Goal: Task Accomplishment & Management: Manage account settings

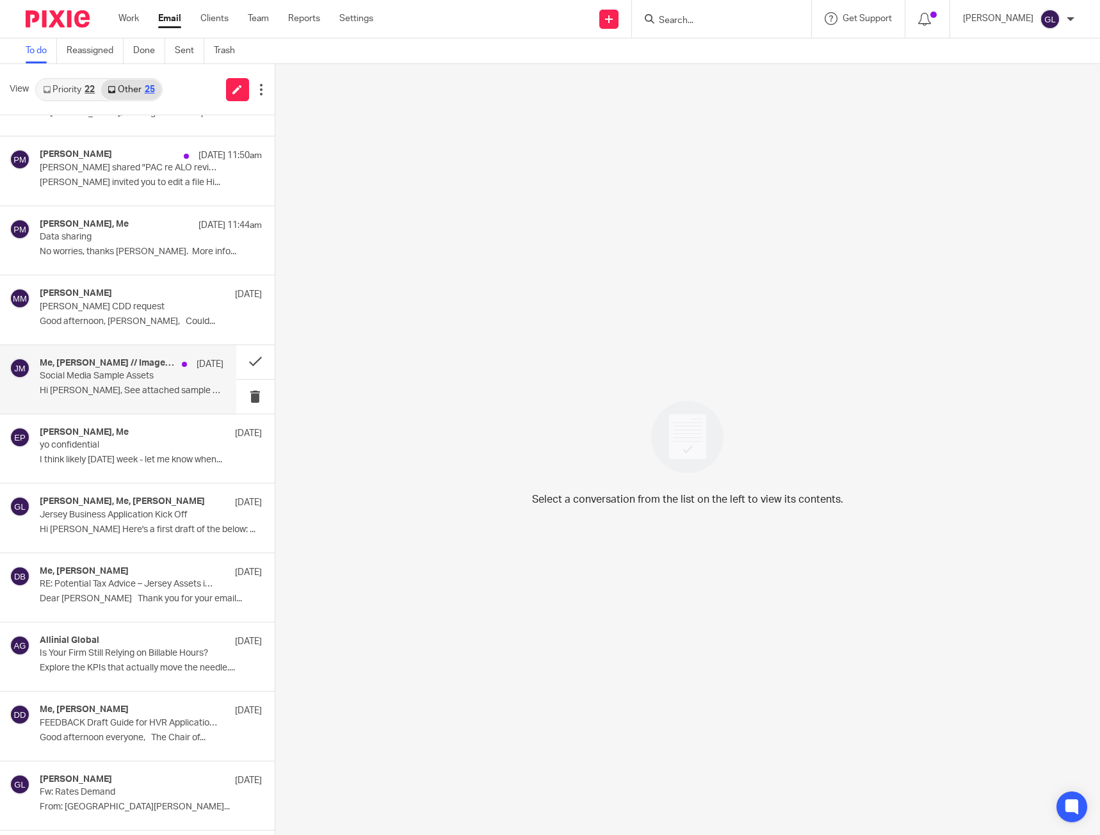
scroll to position [192, 0]
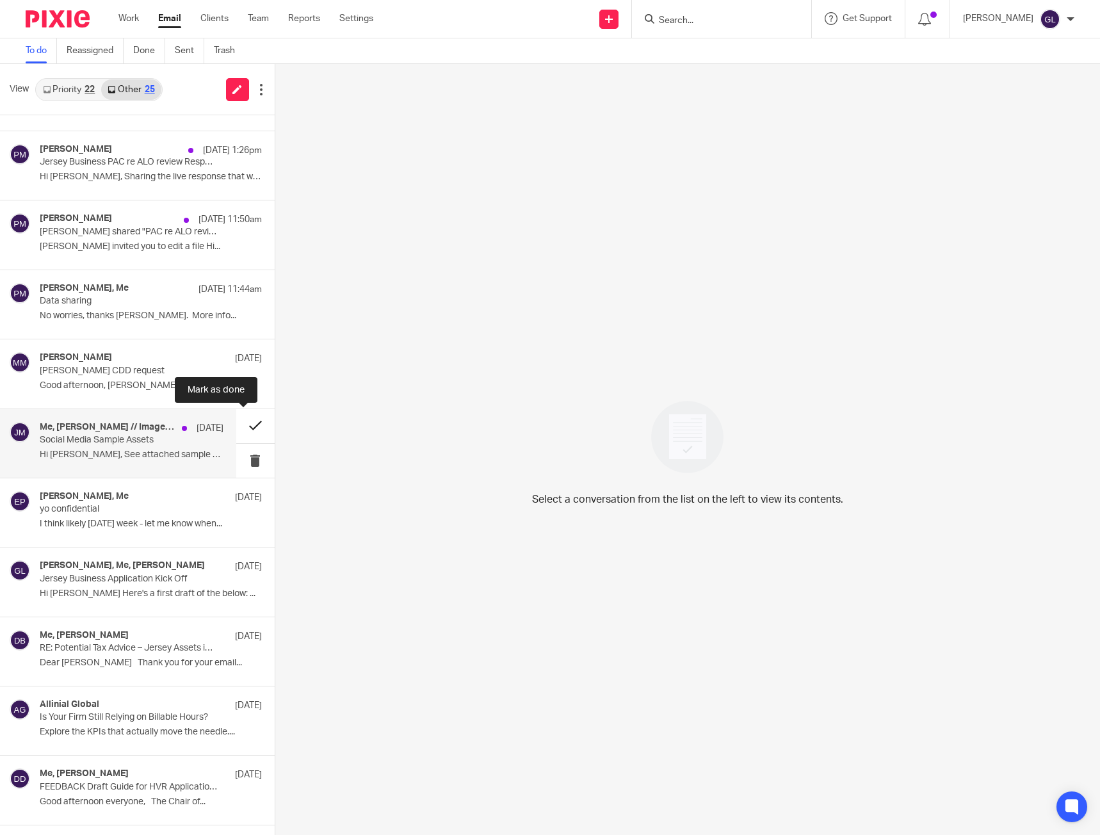
click at [242, 423] on button at bounding box center [255, 426] width 38 height 34
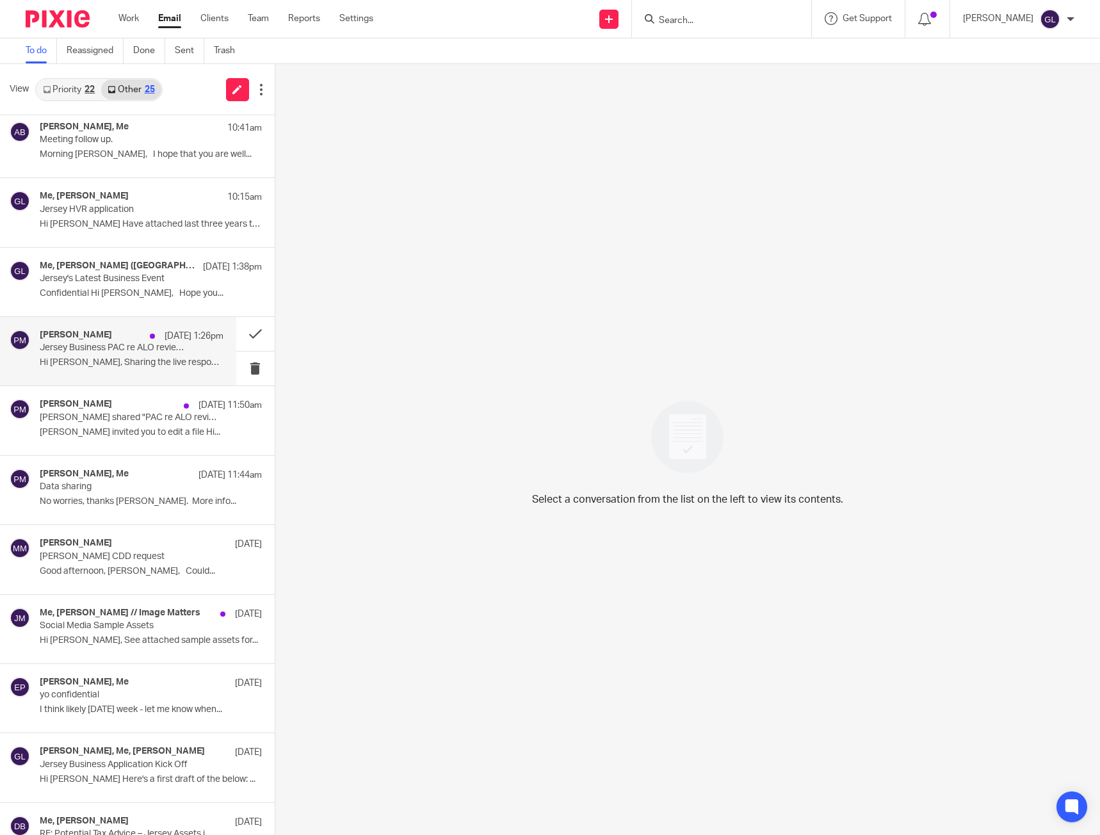
scroll to position [0, 0]
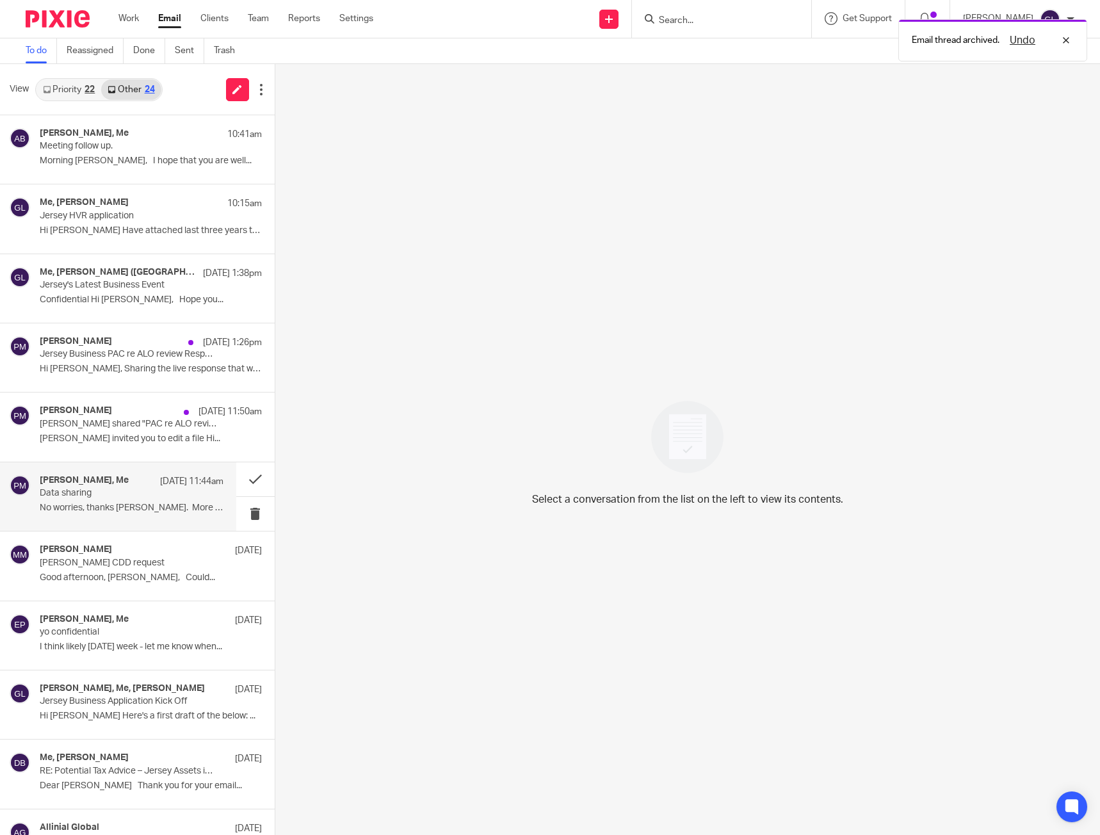
click at [117, 461] on div "Paul Murphy, Me 18 Aug 11:44am" at bounding box center [132, 481] width 184 height 13
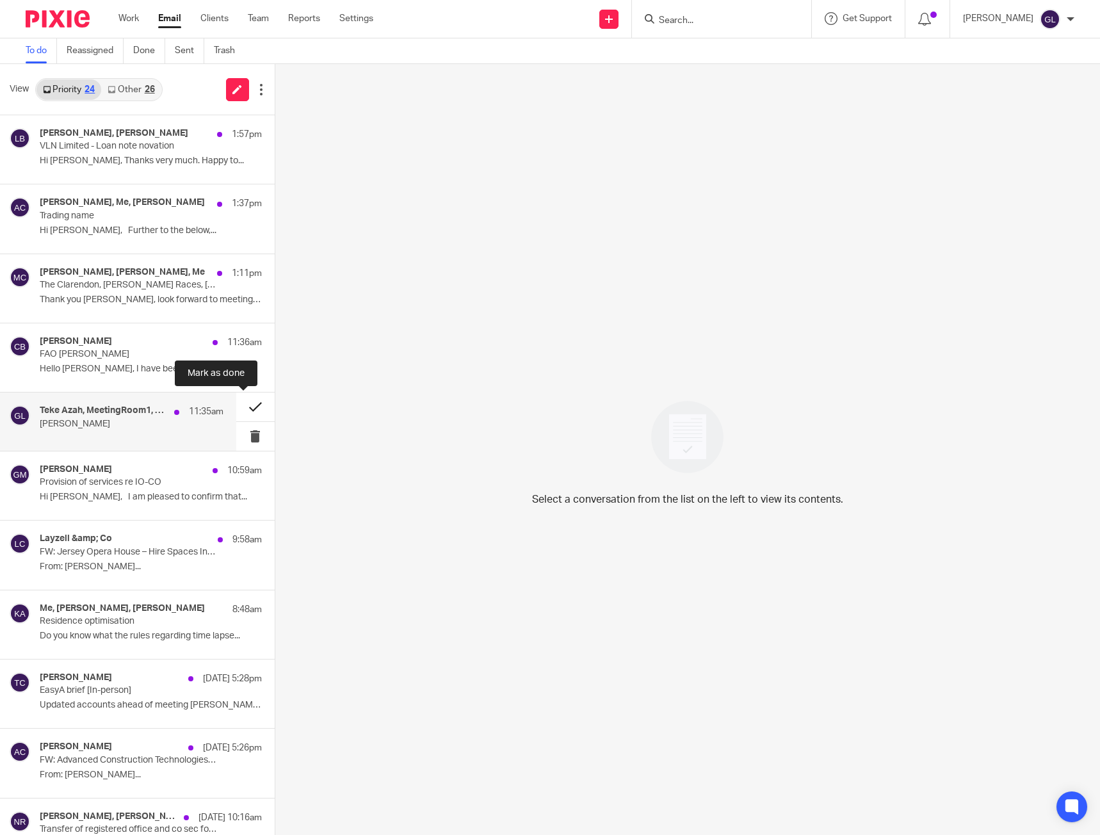
click at [247, 405] on button at bounding box center [255, 406] width 38 height 29
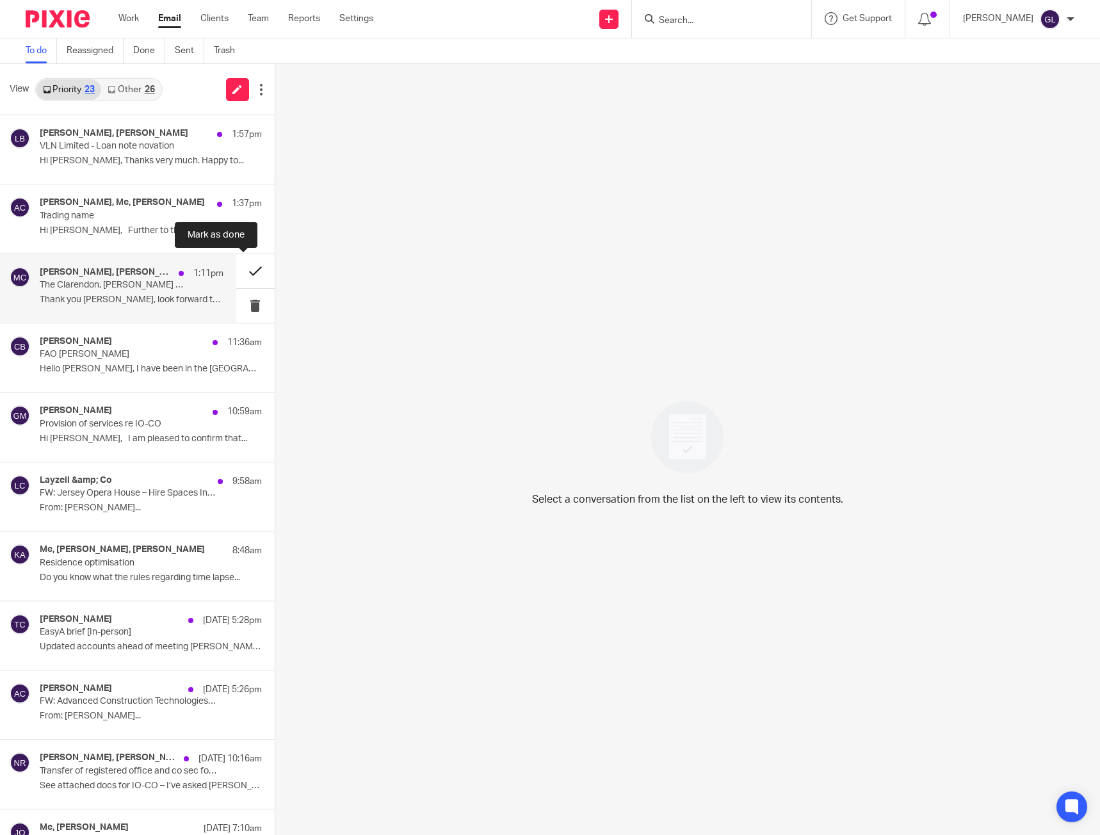
click at [236, 271] on button at bounding box center [255, 271] width 38 height 34
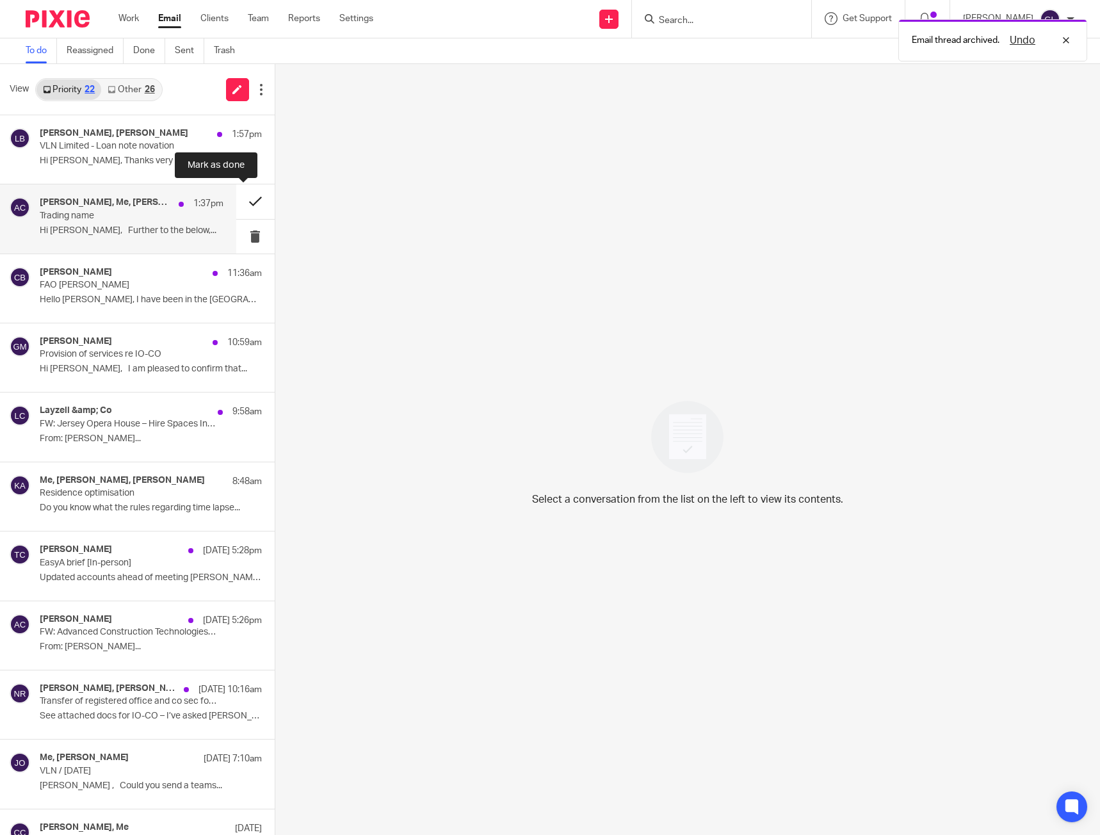
click at [252, 202] on button at bounding box center [255, 201] width 38 height 34
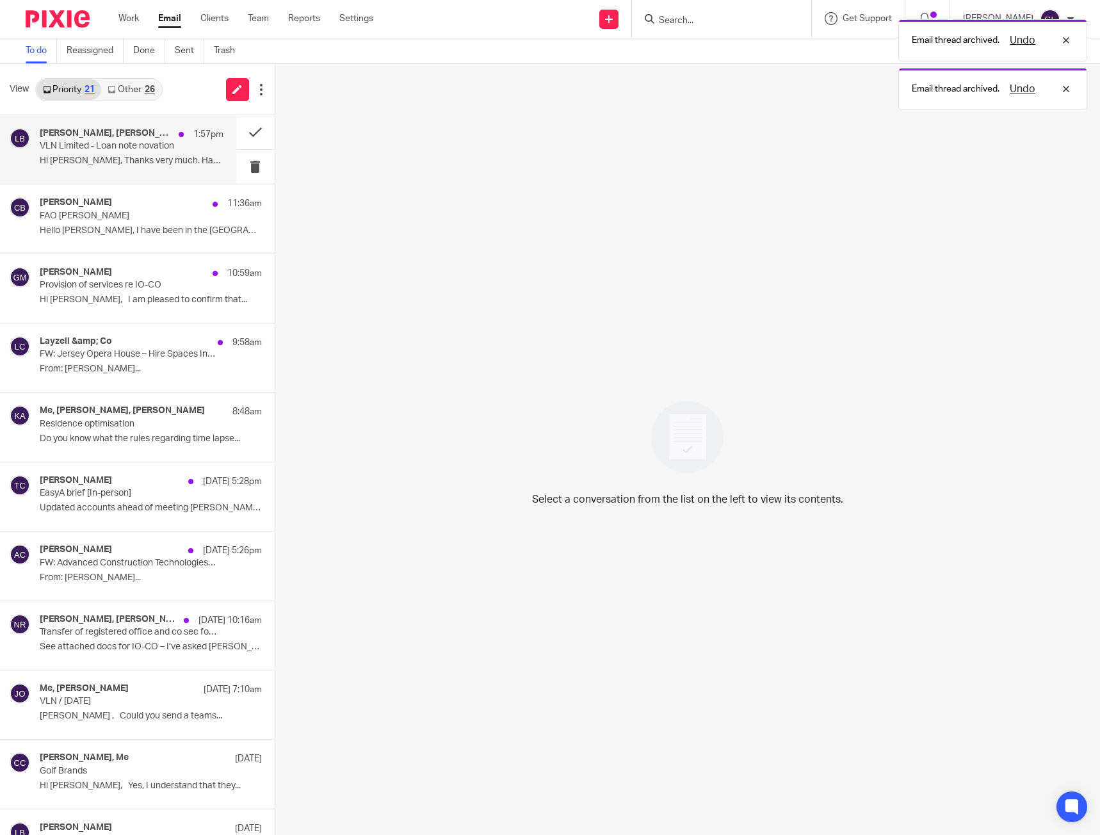
click at [98, 159] on p "Hi [PERSON_NAME], Thanks very much. Happy to..." at bounding box center [132, 161] width 184 height 11
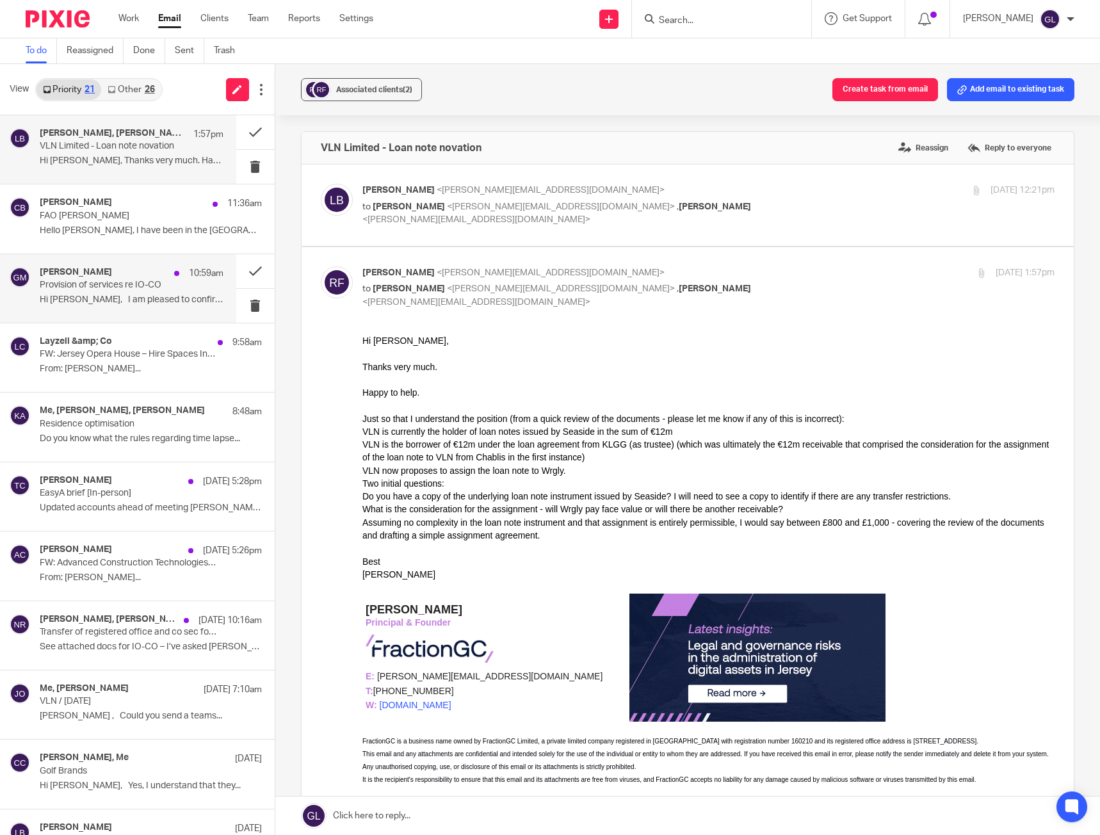
click at [166, 290] on p "Provision of services re IO-CO" at bounding box center [113, 285] width 147 height 11
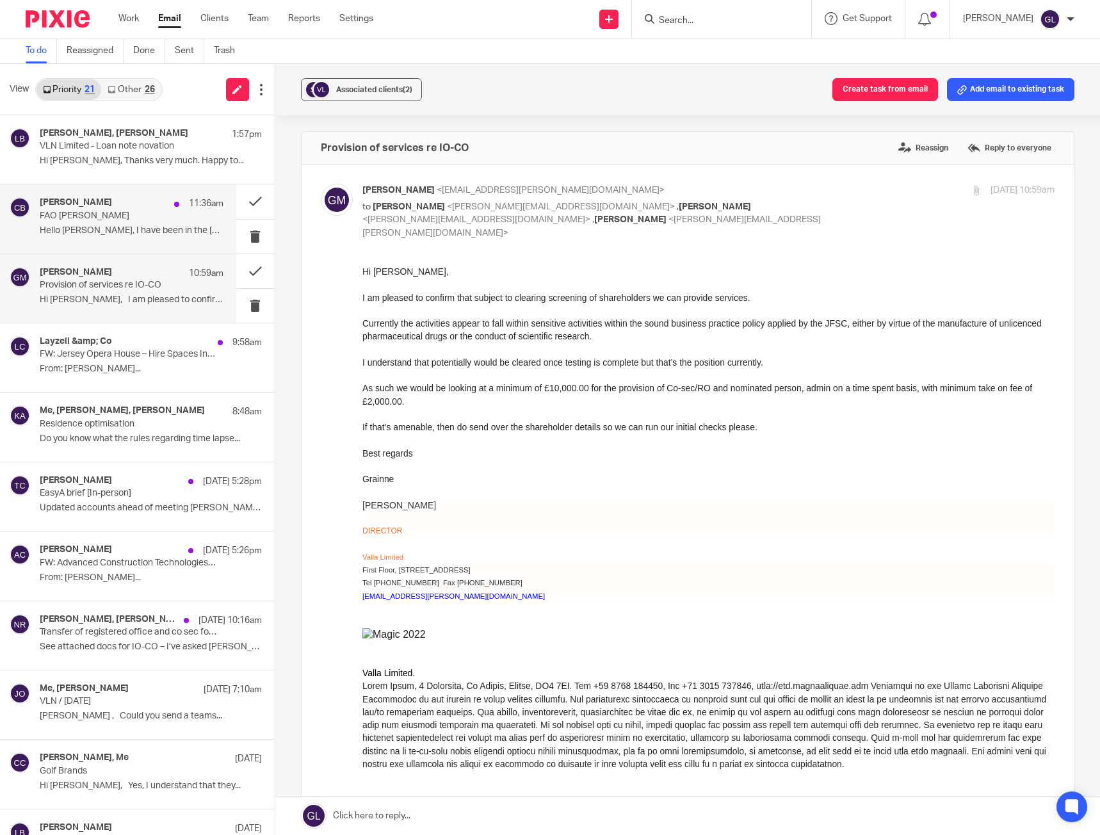
click at [192, 193] on div "[PERSON_NAME] 11:36am FAO [PERSON_NAME] Hello [PERSON_NAME], I have been in the…" at bounding box center [118, 218] width 236 height 68
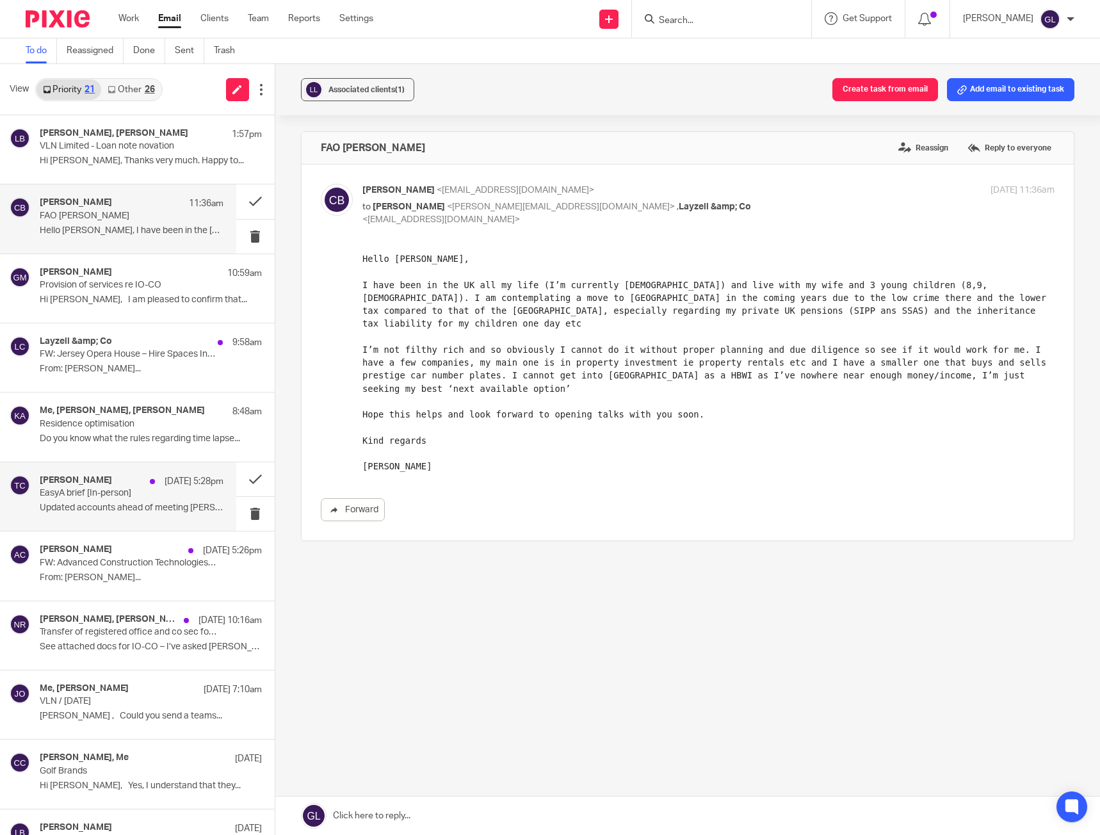
click at [148, 500] on div "[PERSON_NAME] [DATE] 5:28pm EasyA brief [In-person] Updated accounts ahead of m…" at bounding box center [132, 496] width 184 height 43
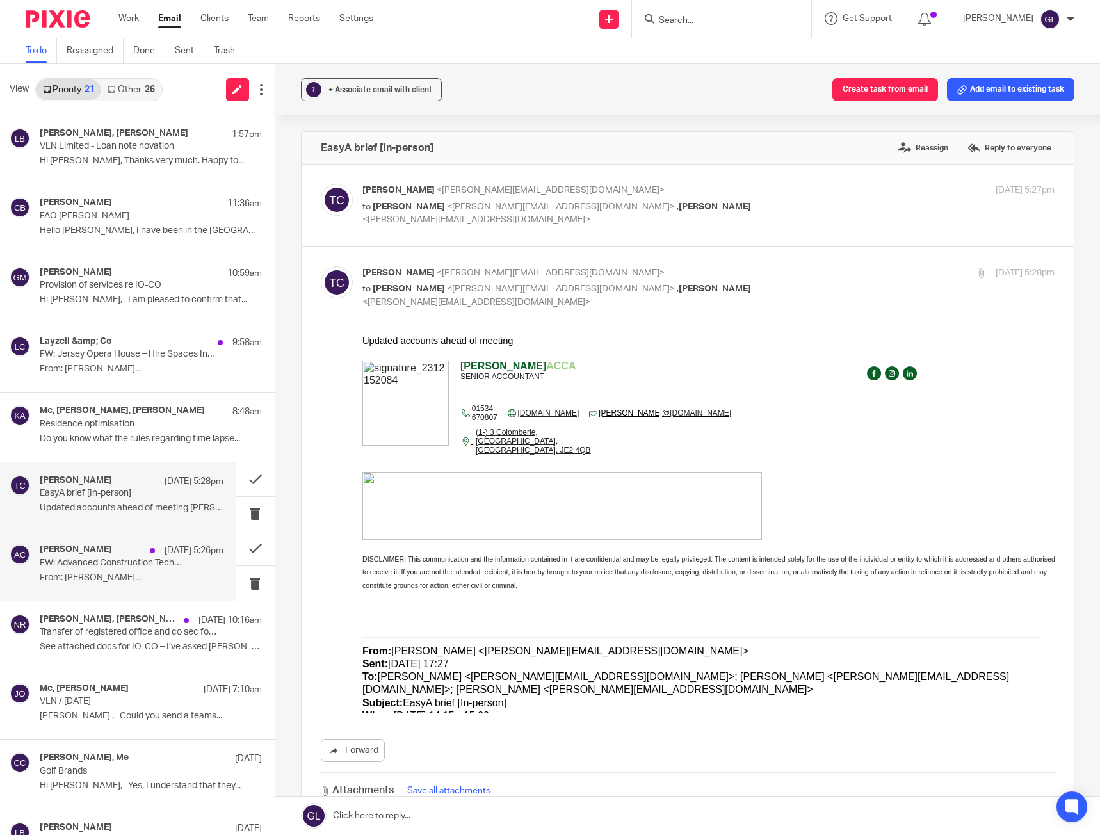
click at [99, 572] on p "From: [PERSON_NAME]..." at bounding box center [132, 577] width 184 height 11
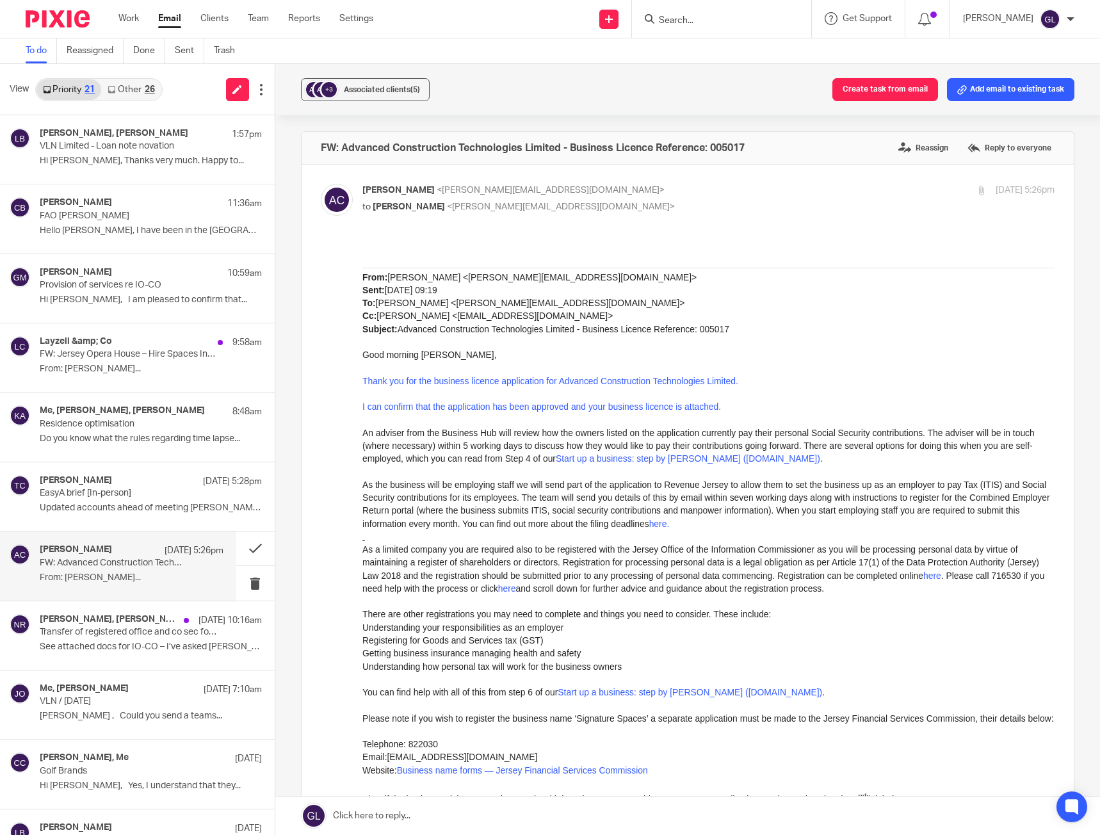
click at [375, 444] on span "An adviser from the Business Hub will review how the owners listed on the appli…" at bounding box center [698, 446] width 672 height 36
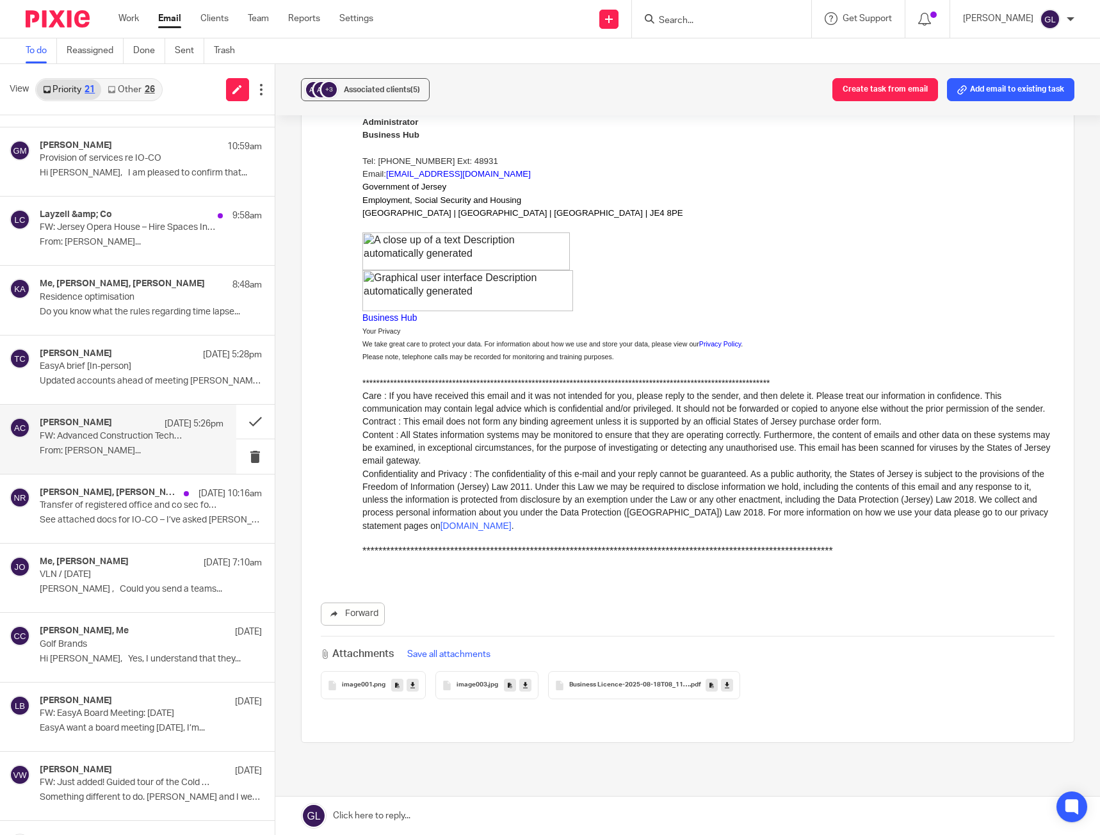
scroll to position [128, 0]
click at [143, 576] on p "VLN / [DATE]" at bounding box center [113, 573] width 147 height 11
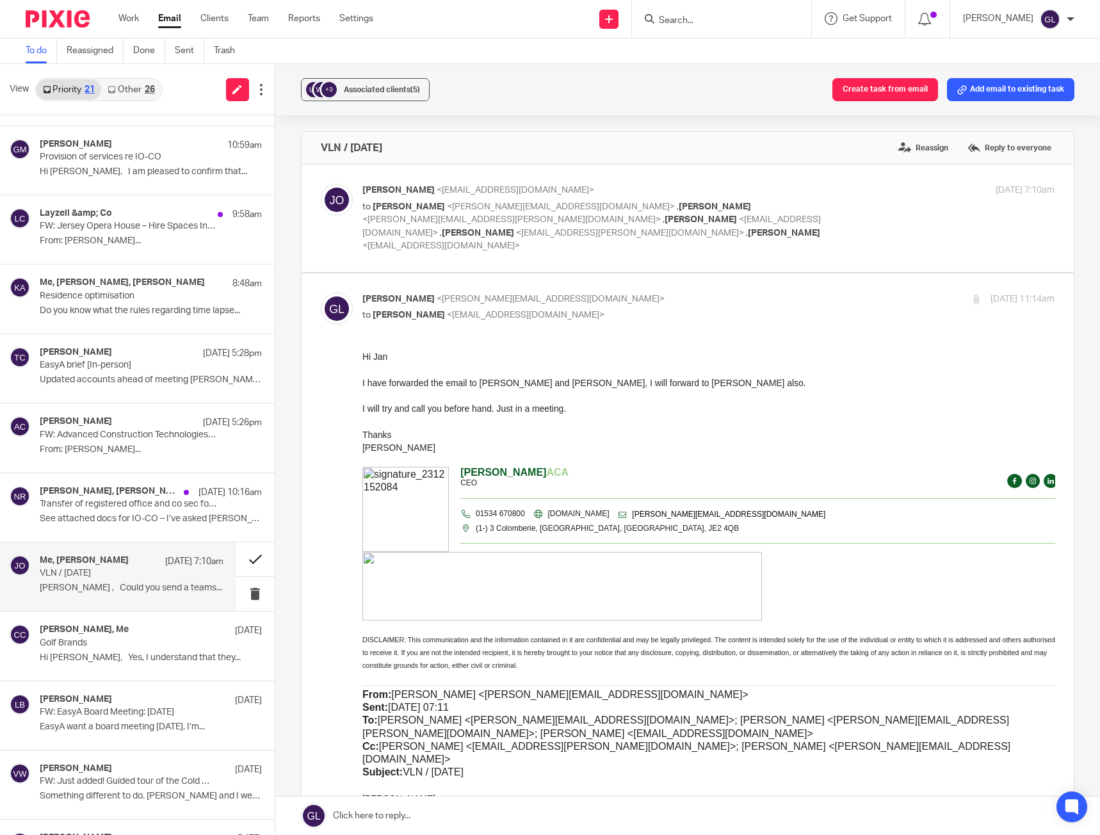
scroll to position [0, 0]
click at [245, 556] on button at bounding box center [255, 559] width 38 height 34
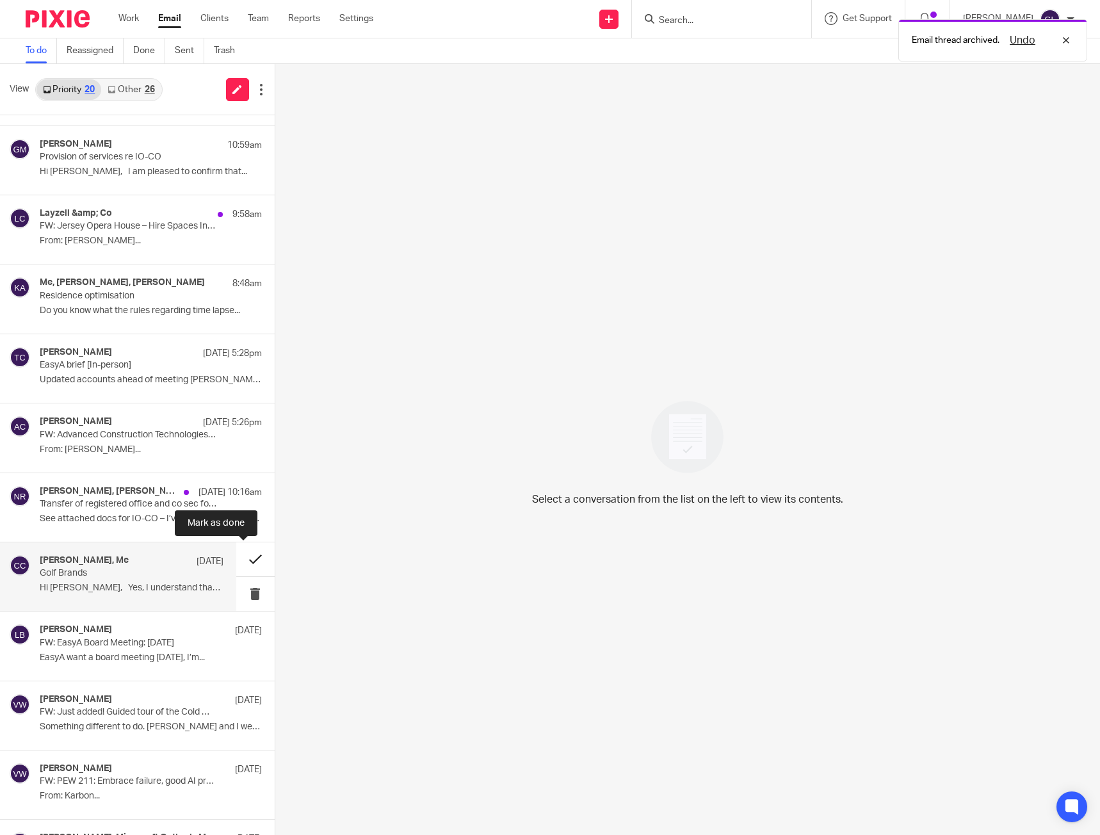
click at [239, 558] on button at bounding box center [255, 559] width 38 height 34
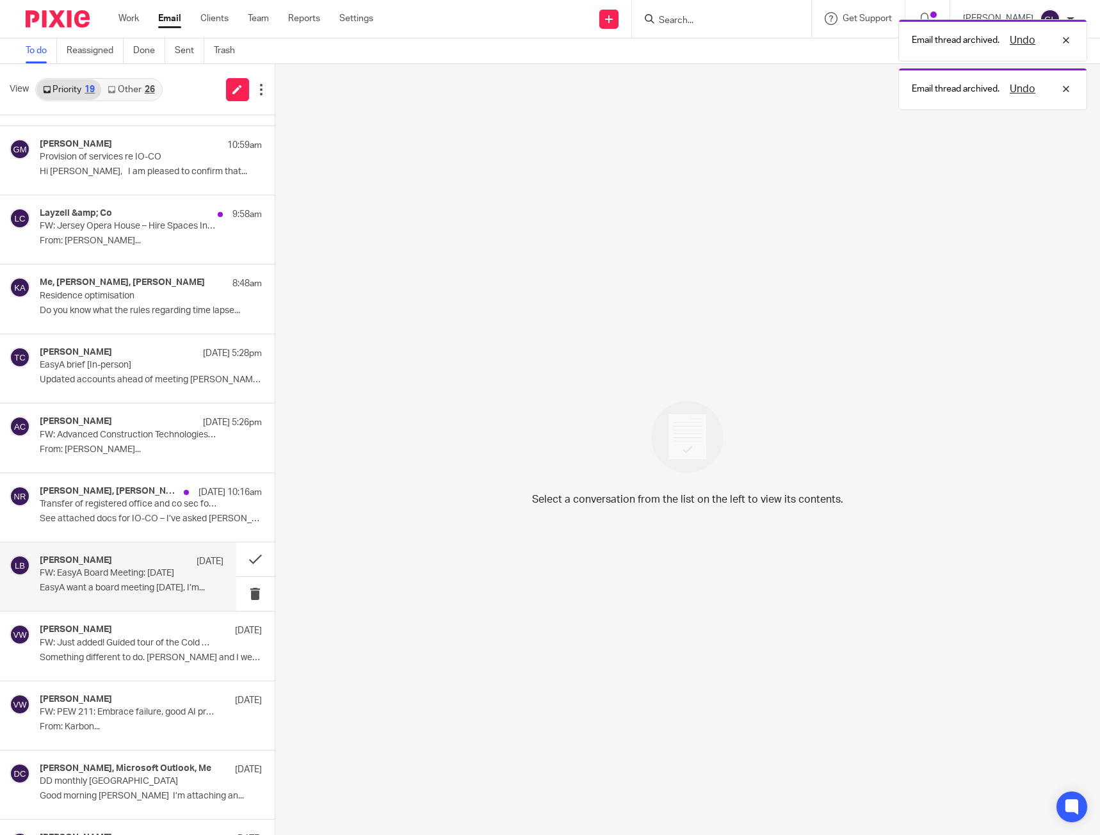
click at [167, 567] on div "[PERSON_NAME] [DATE]" at bounding box center [132, 561] width 184 height 13
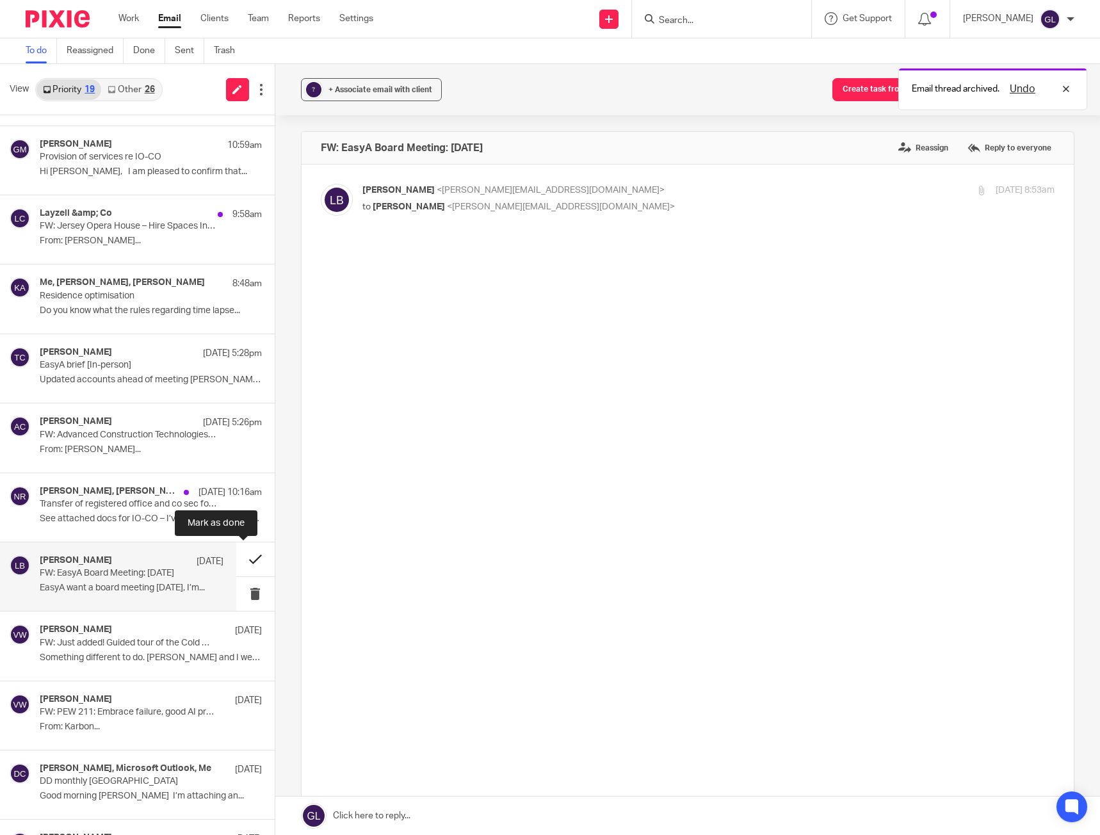
click at [236, 564] on button at bounding box center [255, 559] width 38 height 34
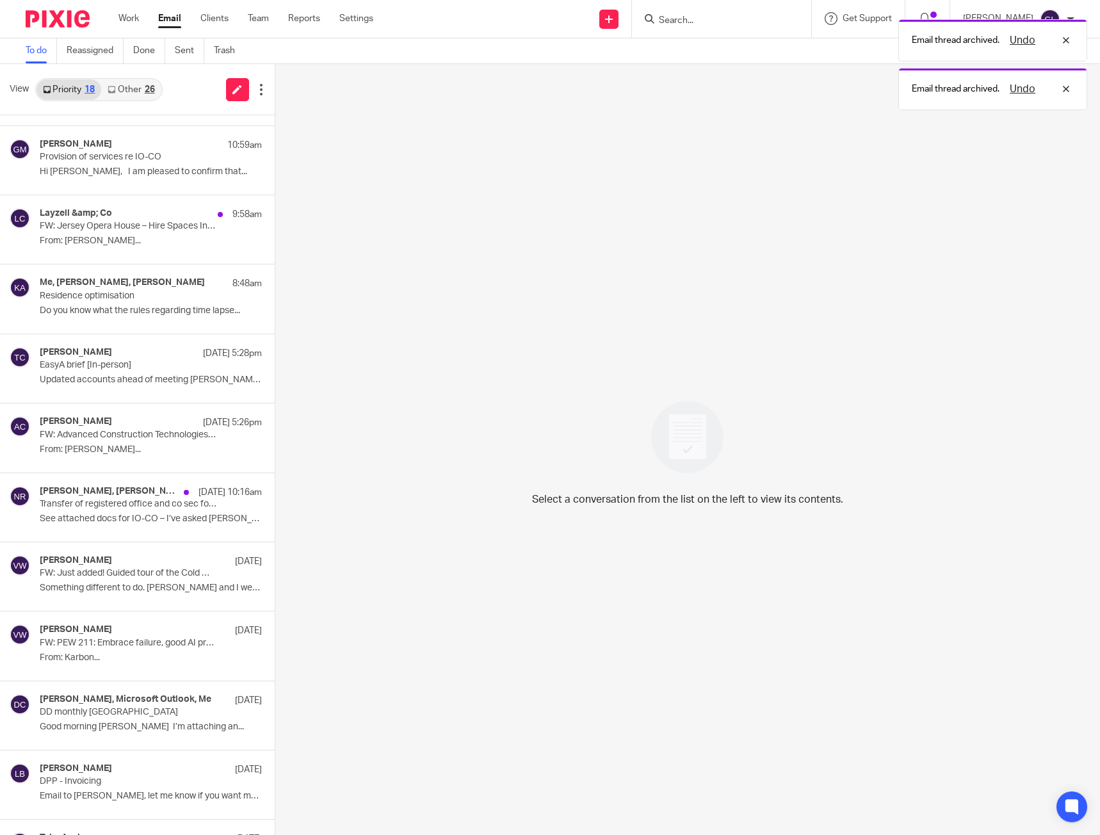
click at [151, 100] on div "Priority 18 Other 26" at bounding box center [98, 89] width 127 height 23
click at [150, 92] on div "26" at bounding box center [150, 89] width 10 height 9
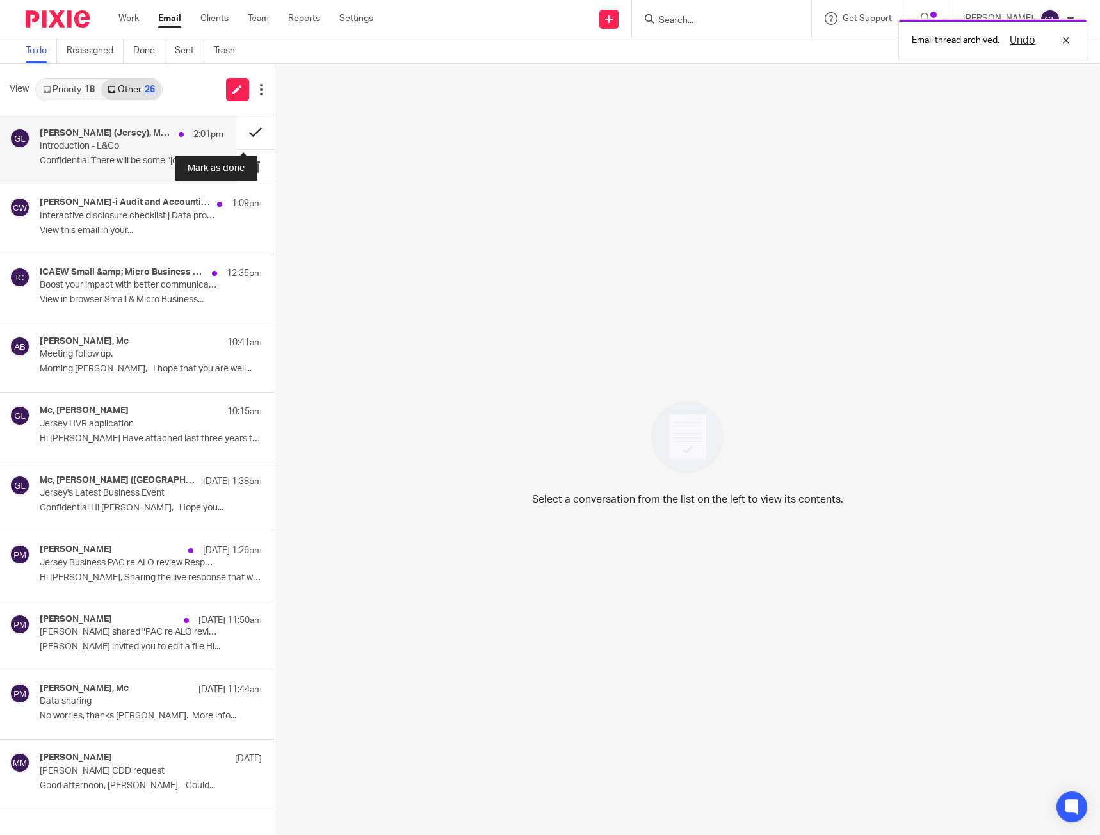
click at [239, 132] on button at bounding box center [255, 132] width 38 height 34
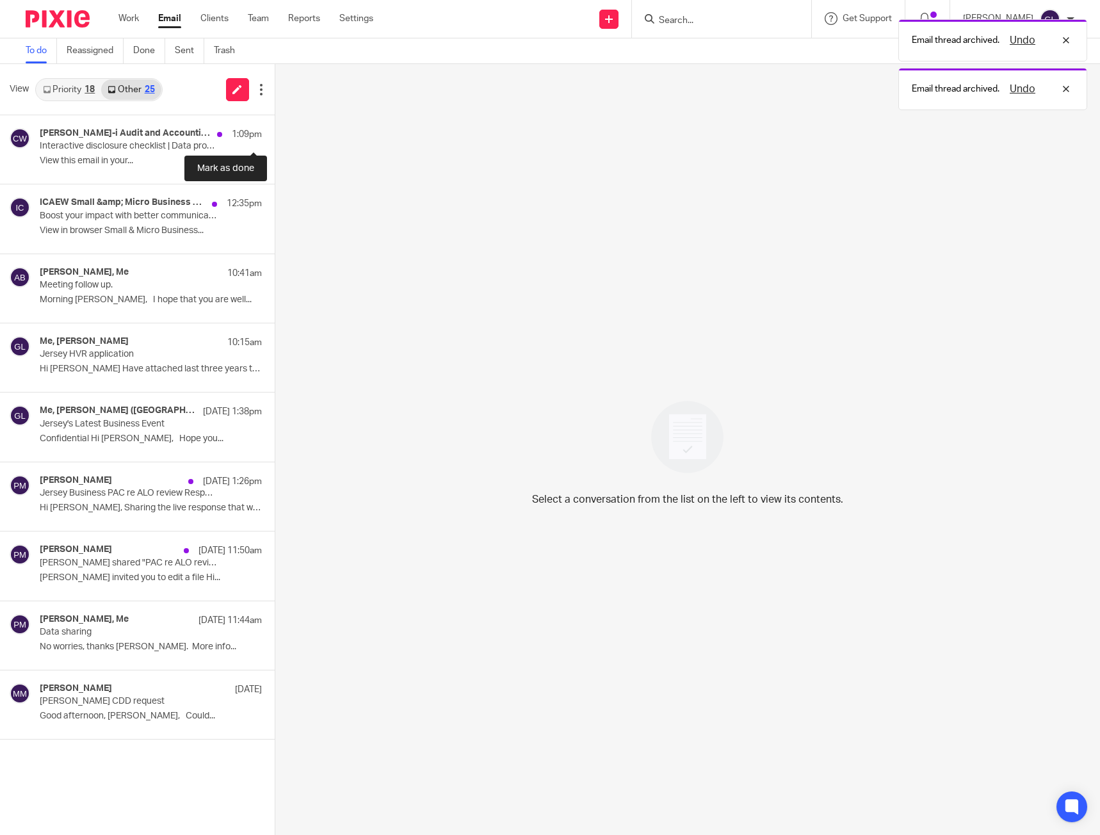
click at [275, 132] on button at bounding box center [280, 132] width 10 height 34
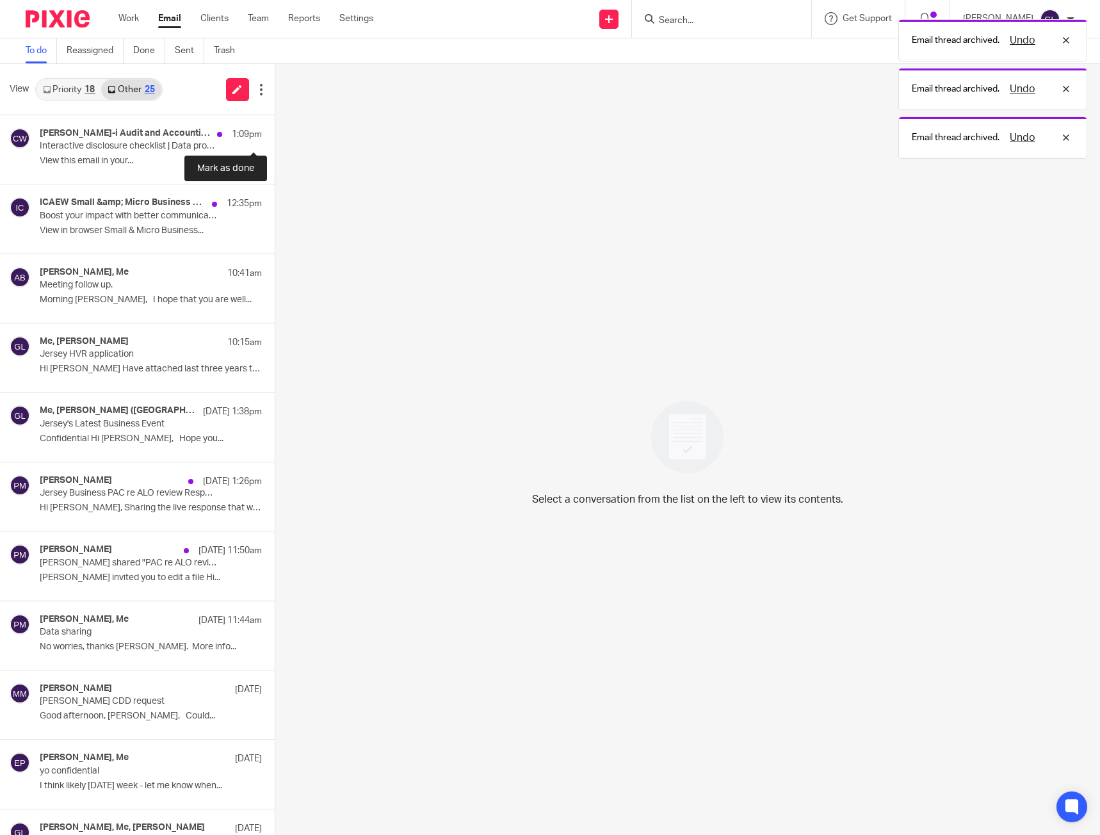
click at [275, 132] on button at bounding box center [280, 132] width 10 height 34
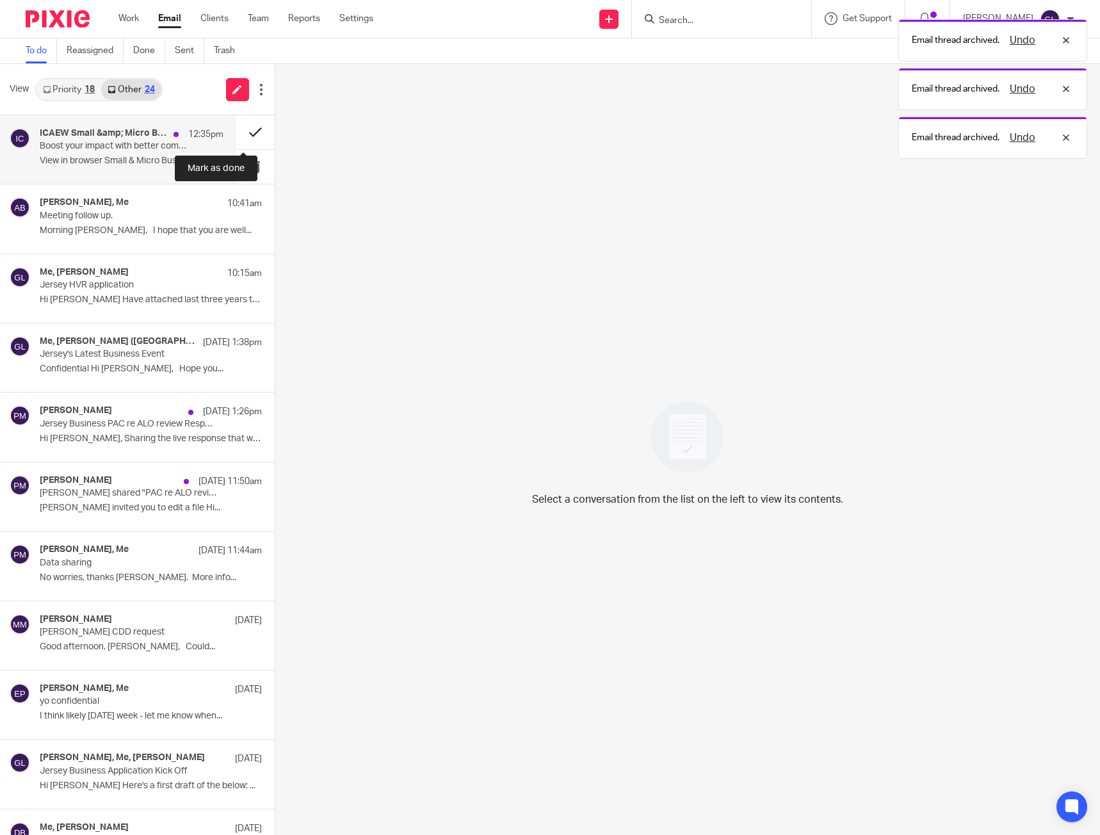
click at [247, 134] on button at bounding box center [255, 132] width 38 height 34
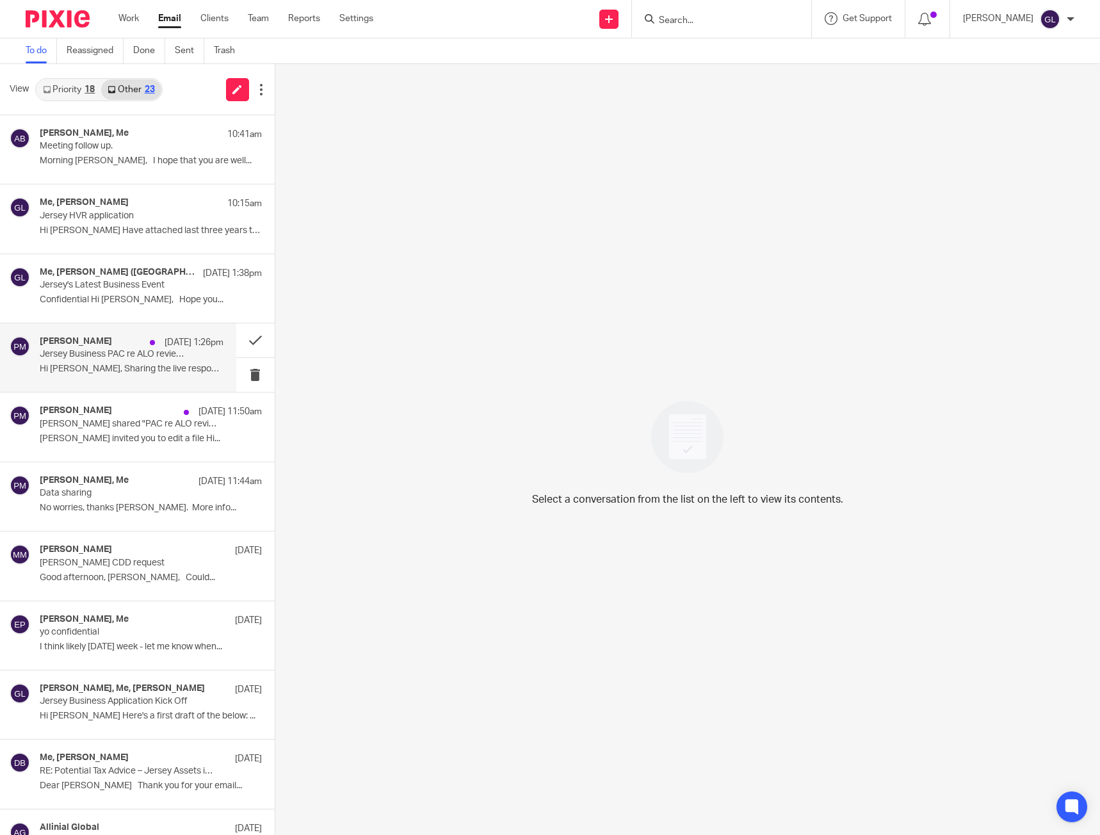
click at [133, 375] on div "[PERSON_NAME] [DATE] 1:26pm Jersey Business PAC re ALO review Response [DATE] H…" at bounding box center [132, 357] width 184 height 43
